Goal: Information Seeking & Learning: Learn about a topic

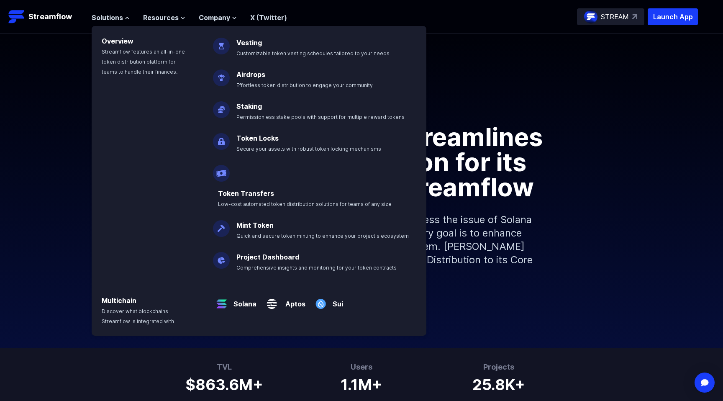
click at [381, 23] on div "Solutions Overview Streamflow features an all-in-one token distribution platfor…" at bounding box center [395, 16] width 606 height 17
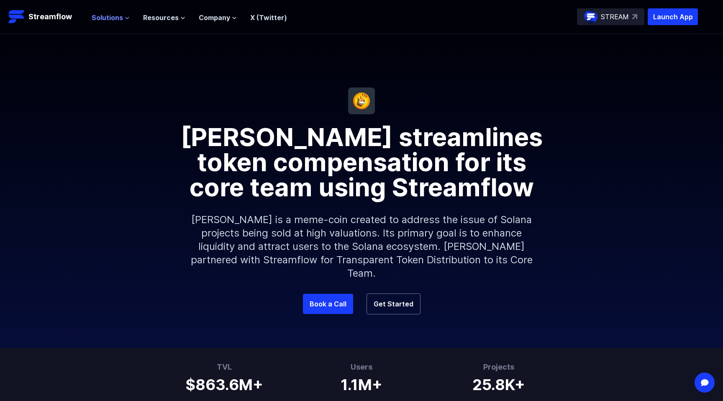
click at [118, 20] on span "Solutions" at bounding box center [107, 18] width 31 height 10
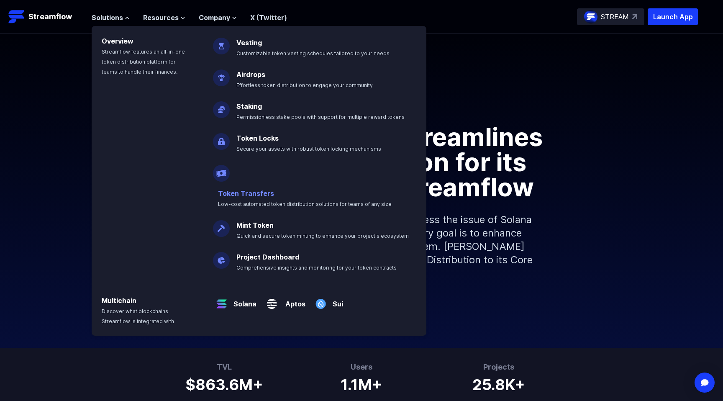
click at [340, 182] on p "Token Transfers Low-cost automated token distribution solutions for teams of an…" at bounding box center [310, 195] width 195 height 27
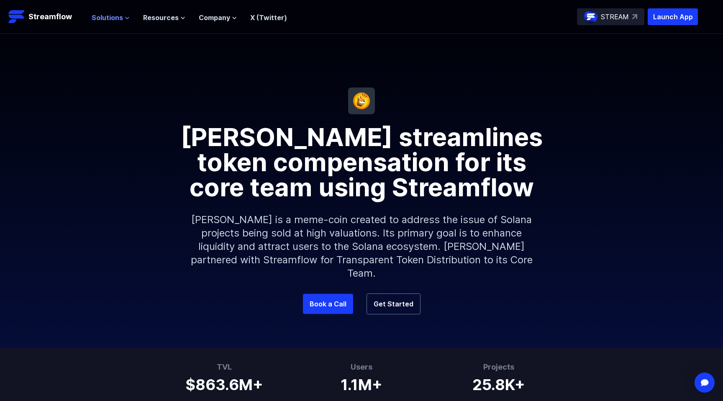
click at [104, 15] on span "Solutions" at bounding box center [107, 18] width 31 height 10
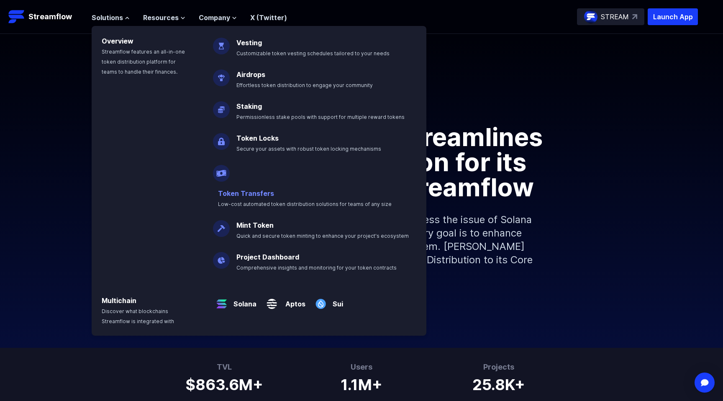
click at [256, 189] on link "Token Transfers" at bounding box center [246, 193] width 56 height 8
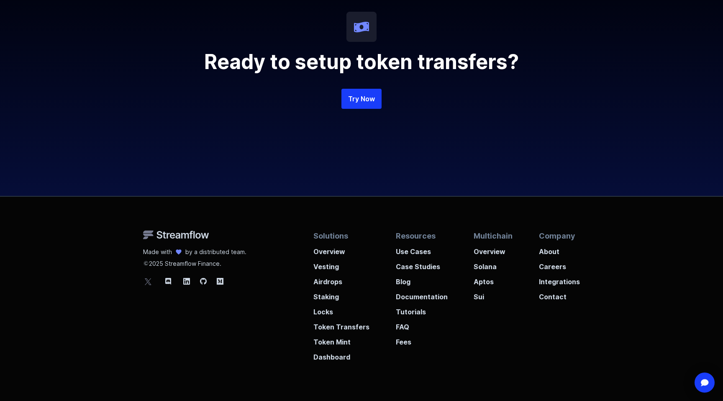
scroll to position [2168, 0]
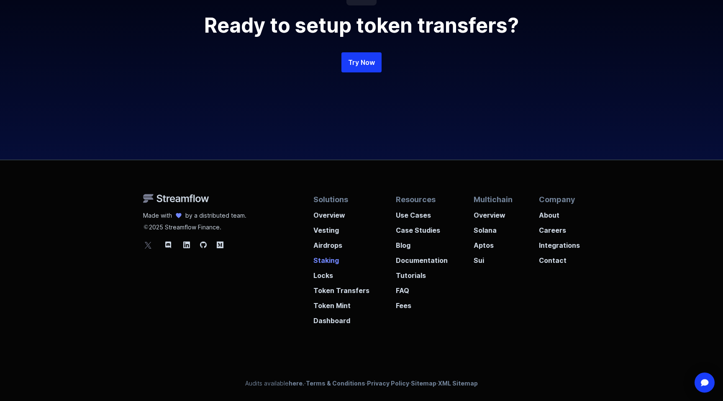
click at [323, 259] on p "Staking" at bounding box center [341, 257] width 56 height 15
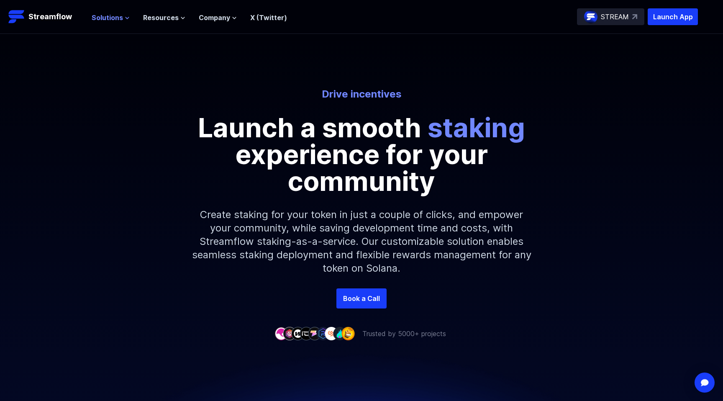
click at [107, 16] on span "Solutions" at bounding box center [107, 18] width 31 height 10
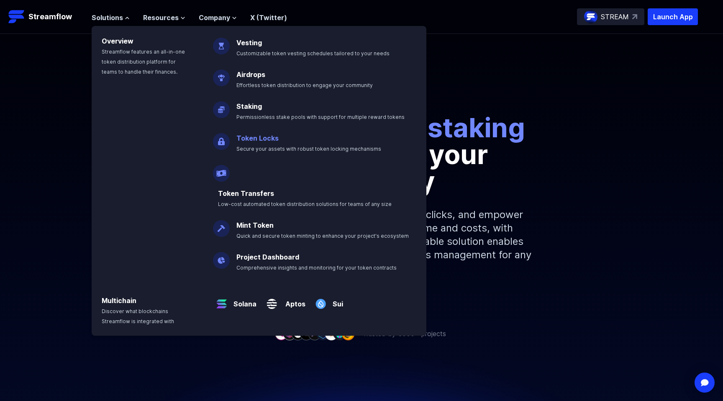
click at [259, 138] on link "Token Locks" at bounding box center [257, 138] width 42 height 8
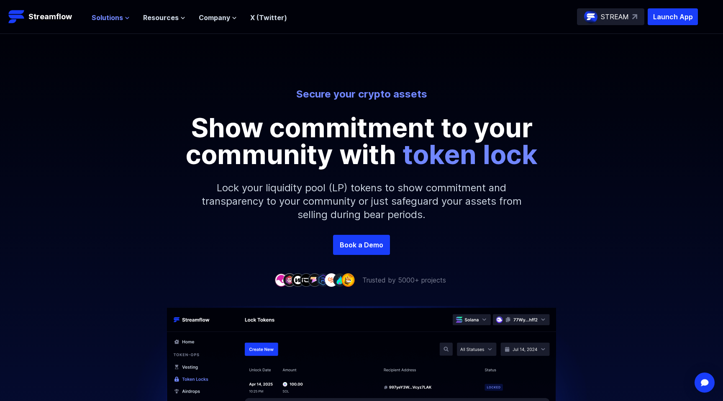
click at [103, 20] on span "Solutions" at bounding box center [107, 18] width 31 height 10
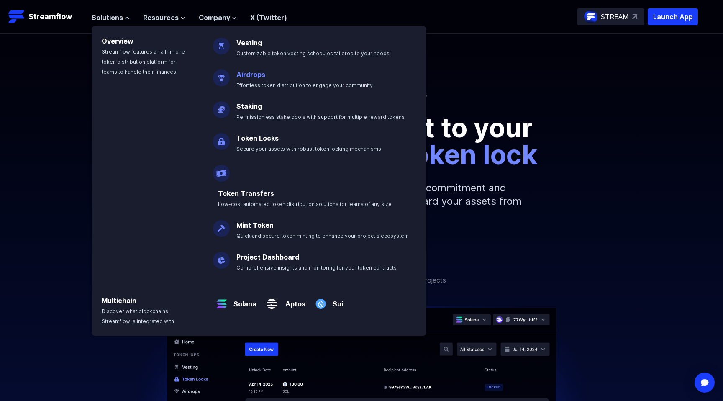
click at [248, 74] on link "Airdrops" at bounding box center [250, 74] width 29 height 8
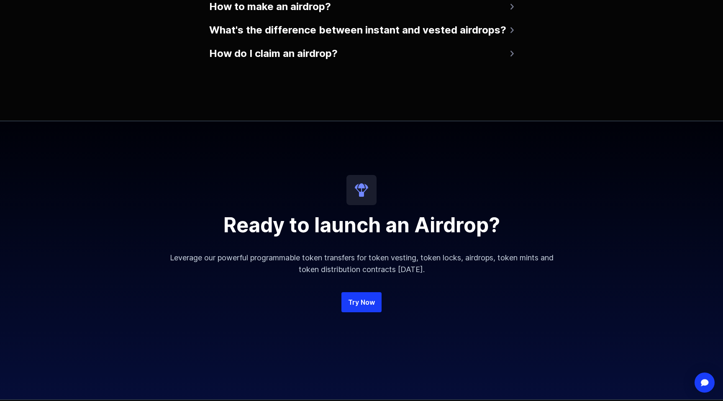
scroll to position [2155, 0]
